Goal: Task Accomplishment & Management: Manage account settings

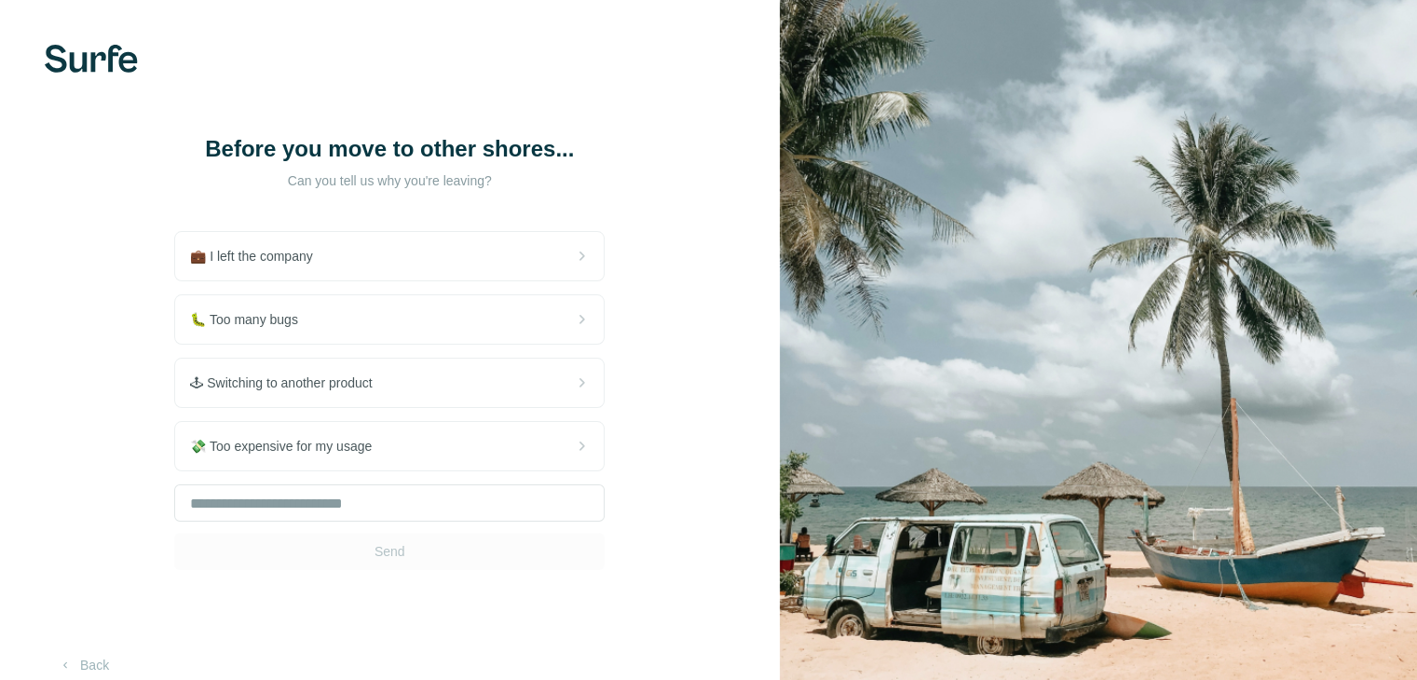
click at [334, 314] on div "🐛 Too many bugs" at bounding box center [389, 319] width 429 height 48
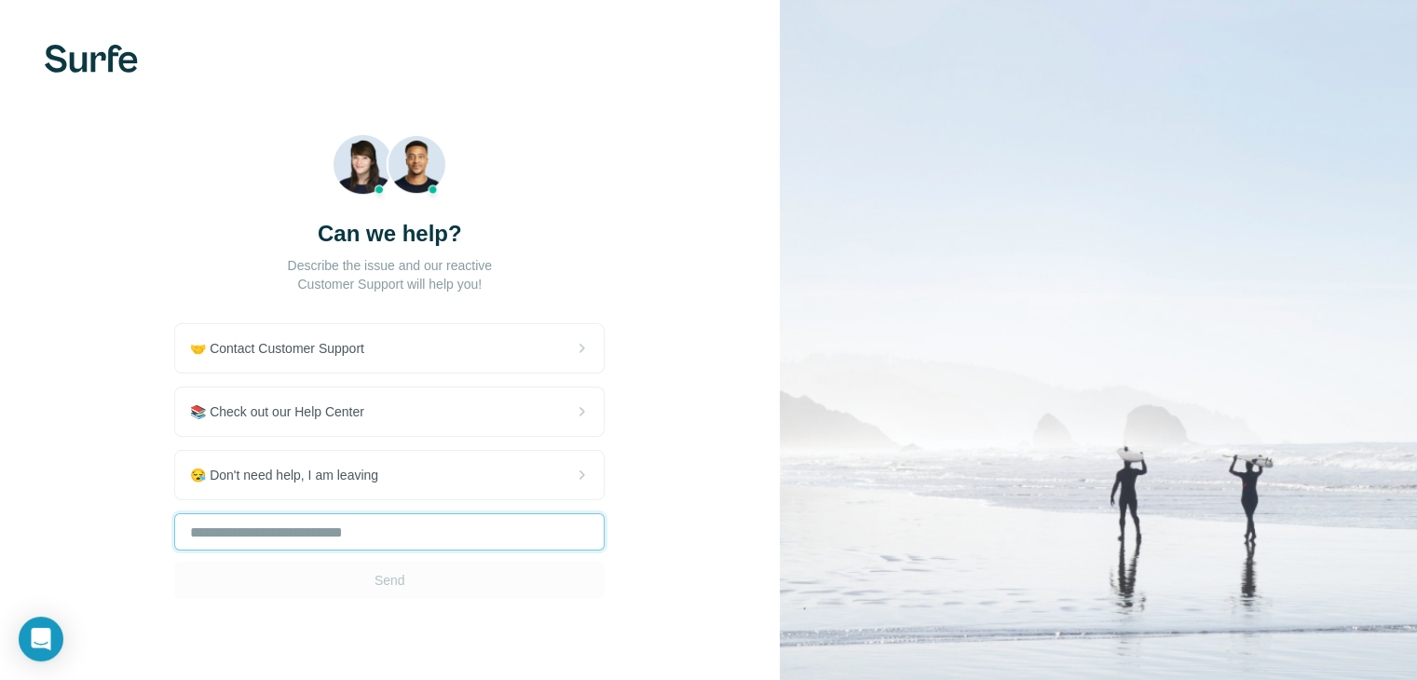
click at [327, 537] on input "text" at bounding box center [389, 531] width 430 height 37
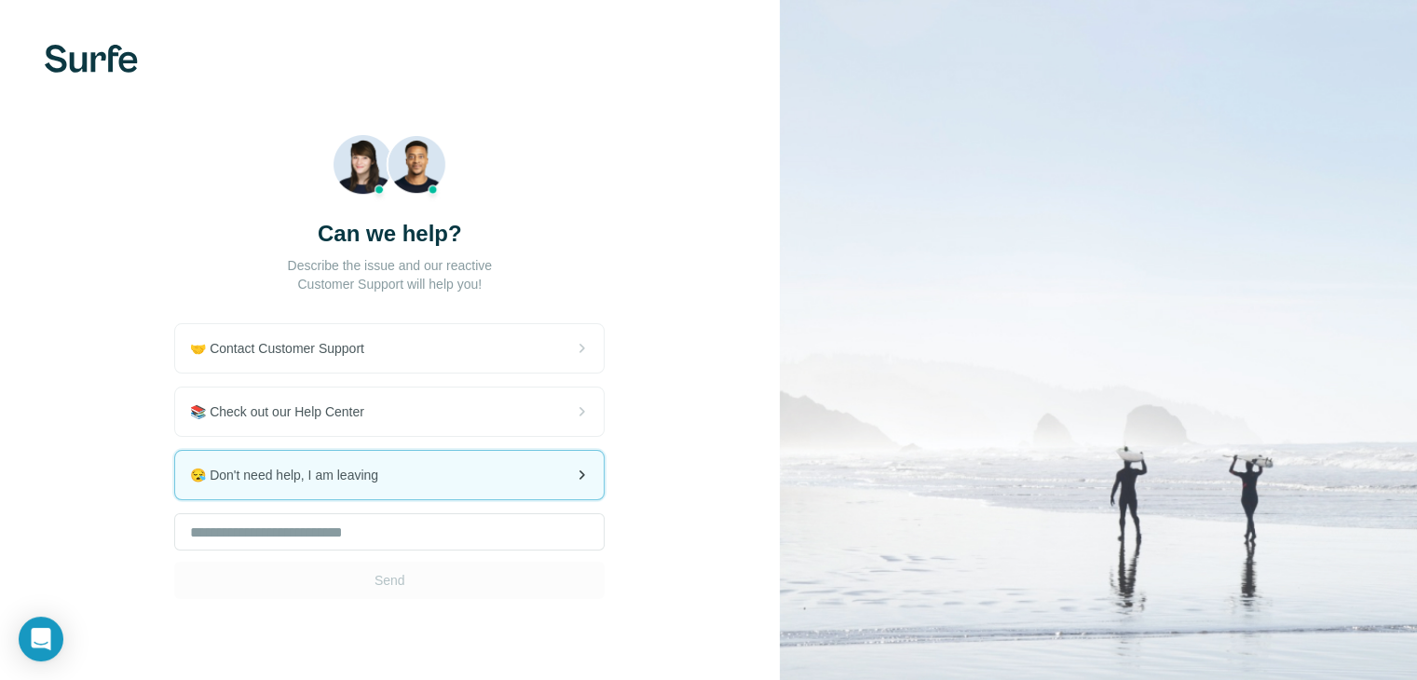
click at [364, 487] on div "😪 Don't need help, I am leaving" at bounding box center [389, 475] width 429 height 48
